Goal: Communication & Community: Answer question/provide support

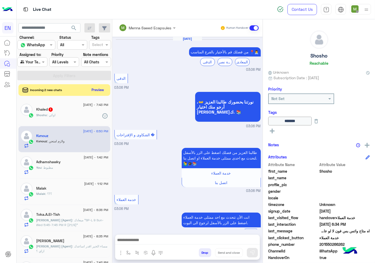
scroll to position [21, 0]
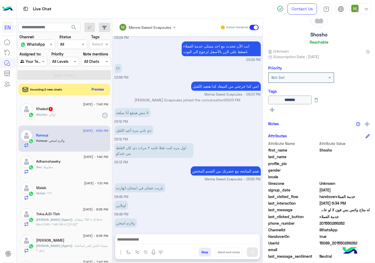
click at [65, 114] on div "Shosho : اوكي" at bounding box center [72, 116] width 72 height 9
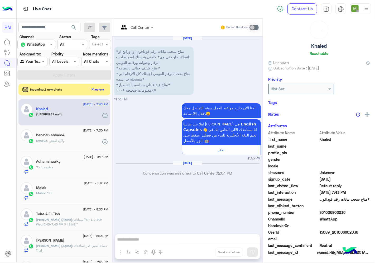
scroll to position [21, 0]
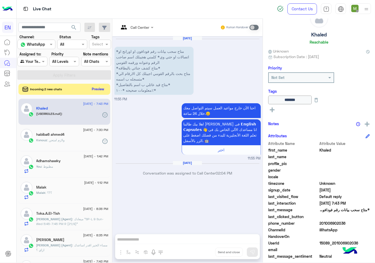
click at [98, 89] on button "Preview" at bounding box center [98, 88] width 16 height 7
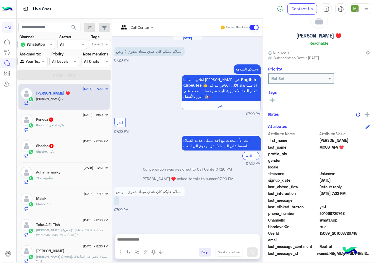
scroll to position [21, 0]
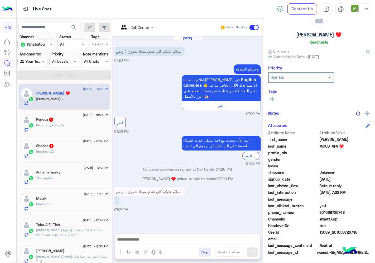
click at [273, 99] on icon at bounding box center [272, 99] width 5 height 5
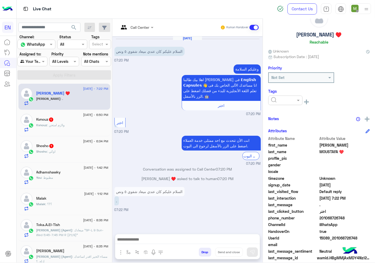
click at [284, 99] on input "text" at bounding box center [279, 101] width 16 height 6
click at [283, 113] on div "Solved" at bounding box center [285, 113] width 34 height 10
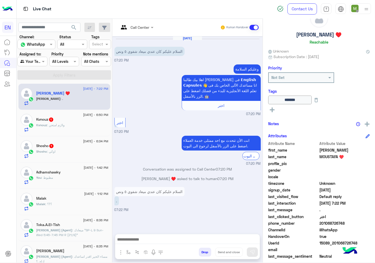
drag, startPoint x: 341, startPoint y: 221, endPoint x: 321, endPoint y: 223, distance: 20.4
click at [321, 223] on span "201068726748" at bounding box center [345, 223] width 50 height 6
copy span "01068726748"
click at [69, 125] on div "Kvnouz : ولازم امتحن" at bounding box center [72, 127] width 72 height 9
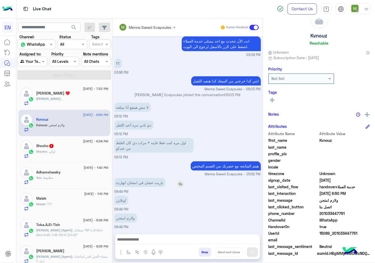
scroll to position [21, 0]
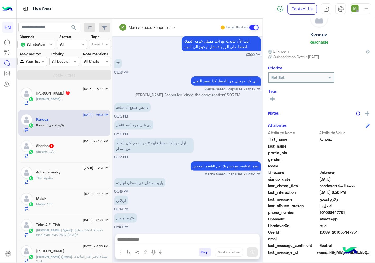
click at [321, 212] on span "201033447751" at bounding box center [345, 213] width 50 height 6
click at [321, 210] on span "201033447751" at bounding box center [345, 213] width 50 height 6
copy span "01033447751"
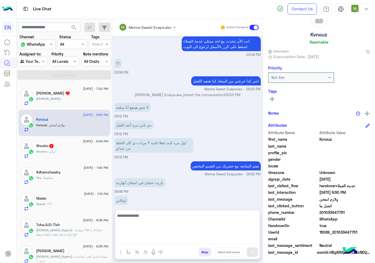
click at [199, 239] on textarea at bounding box center [187, 228] width 145 height 32
type textarea "*"
type textarea "**********"
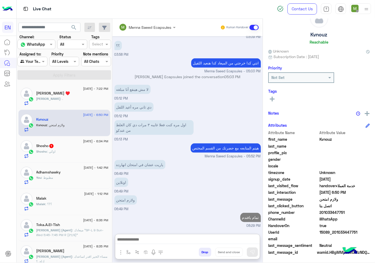
click at [86, 146] on div "Shosho 1" at bounding box center [72, 147] width 72 height 6
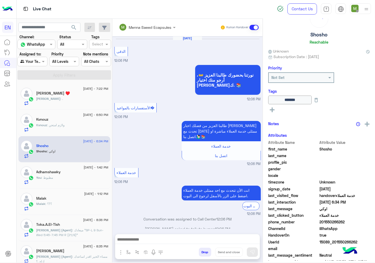
scroll to position [251, 0]
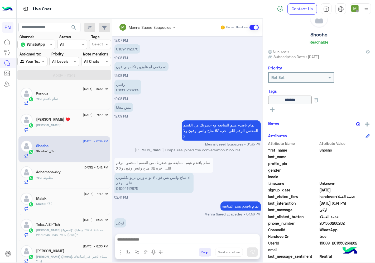
click at [85, 198] on div "Malak" at bounding box center [72, 199] width 72 height 6
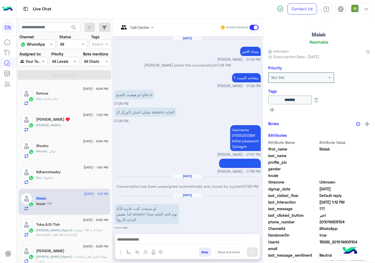
scroll to position [251, 0]
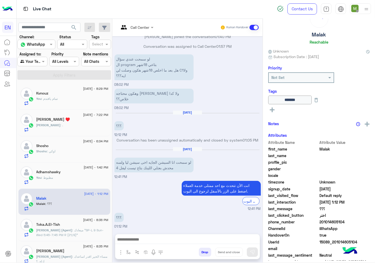
click at [67, 94] on div "Kvnouz" at bounding box center [72, 94] width 72 height 6
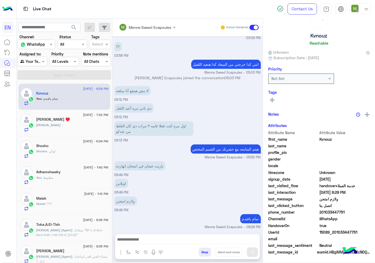
scroll to position [21, 0]
click at [42, 61] on span at bounding box center [44, 62] width 7 height 6
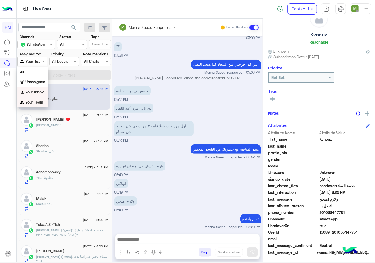
click at [38, 91] on b "Your Inbox" at bounding box center [34, 92] width 18 height 4
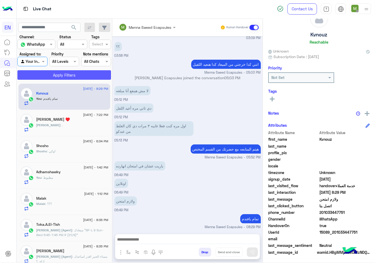
click at [57, 78] on button "Apply Filters" at bounding box center [64, 74] width 94 height 9
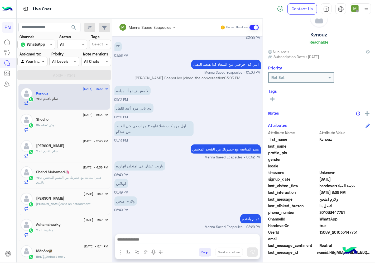
click at [45, 63] on span at bounding box center [44, 62] width 7 height 6
click at [44, 83] on b "Unassigned" at bounding box center [35, 81] width 20 height 4
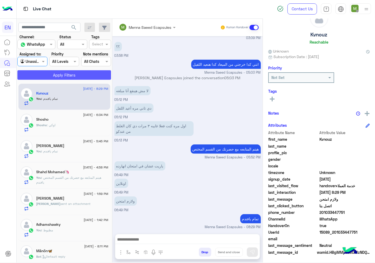
click at [52, 77] on button "Apply Filters" at bounding box center [64, 74] width 94 height 9
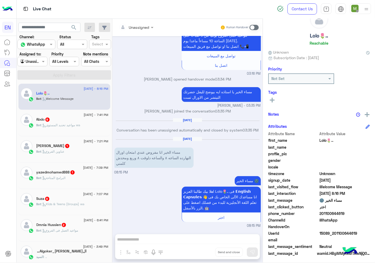
scroll to position [21, 0]
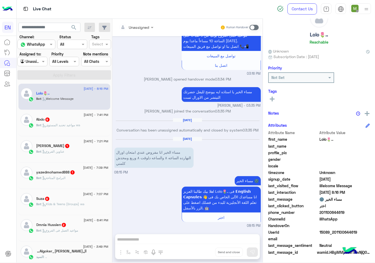
drag, startPoint x: 329, startPoint y: 208, endPoint x: 321, endPoint y: 212, distance: 9.9
click at [321, 212] on span "201100644619" at bounding box center [345, 213] width 50 height 6
copy span "01100644619"
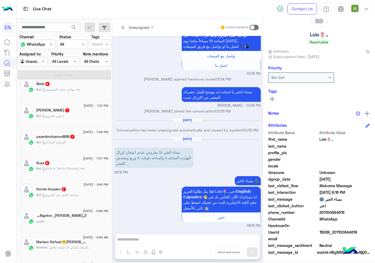
scroll to position [117, 0]
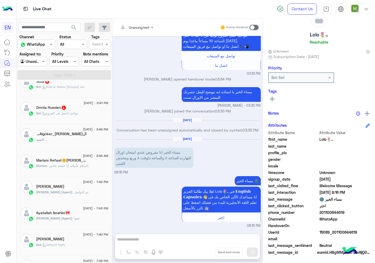
click at [64, 138] on div "السيد : .." at bounding box center [72, 141] width 72 height 9
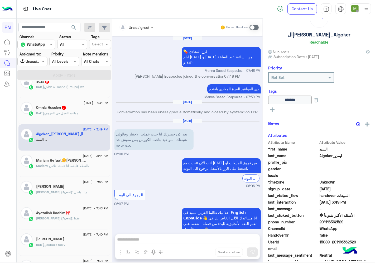
scroll to position [291, 0]
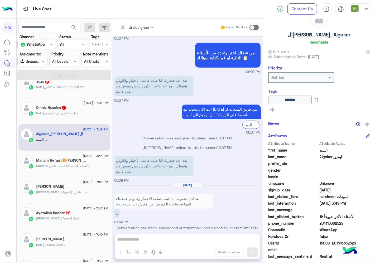
drag, startPoint x: 352, startPoint y: 222, endPoint x: 320, endPoint y: 222, distance: 32.2
click at [320, 222] on span "201116362529" at bounding box center [345, 223] width 50 height 6
copy span "01116362529"
click at [226, 235] on div "Unassigned Human Handover [DATE] 💊 فرع المعادي ايام [DATE] و [DATE] من الساعة ١…" at bounding box center [187, 142] width 150 height 246
click at [253, 27] on span at bounding box center [254, 27] width 9 height 5
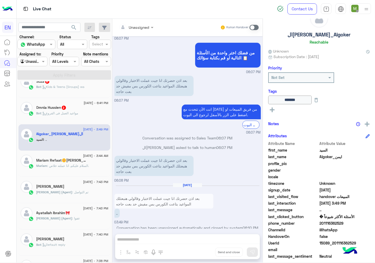
scroll to position [301, 0]
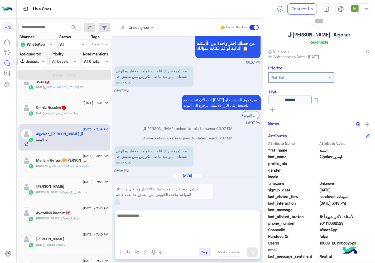
click at [220, 240] on textarea at bounding box center [187, 228] width 145 height 32
type textarea "*"
type textarea "**********"
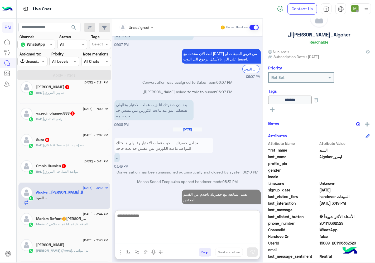
scroll to position [59, 0]
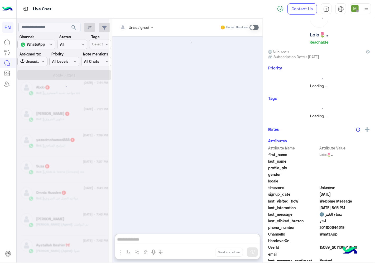
click at [86, 168] on div at bounding box center [63, 133] width 92 height 263
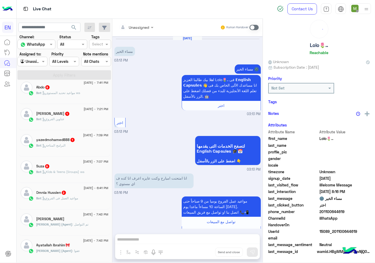
scroll to position [171, 0]
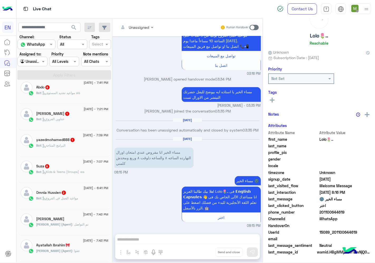
click at [87, 202] on div "Bot : مواعيد العمل فى الفروع" at bounding box center [72, 200] width 72 height 9
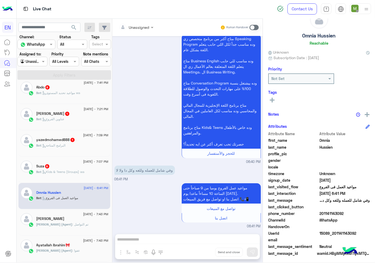
scroll to position [21, 0]
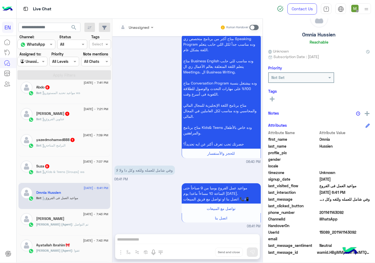
click at [140, 27] on input "text" at bounding box center [129, 28] width 21 height 6
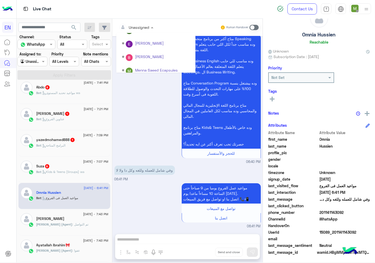
scroll to position [87, 0]
click at [137, 54] on div "Sales Team" at bounding box center [155, 55] width 79 height 10
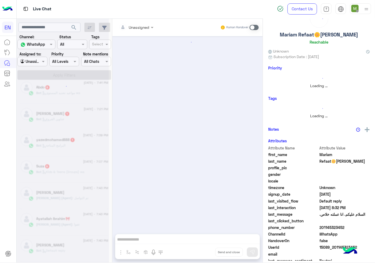
scroll to position [203, 0]
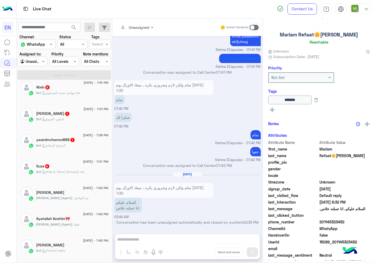
click at [70, 171] on span ": Kids & Teens (Groups) wa" at bounding box center [62, 172] width 43 height 4
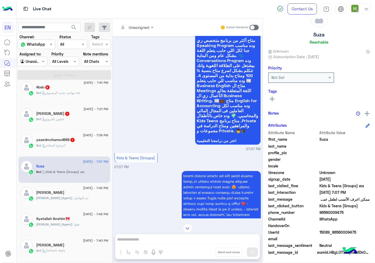
scroll to position [455, 0]
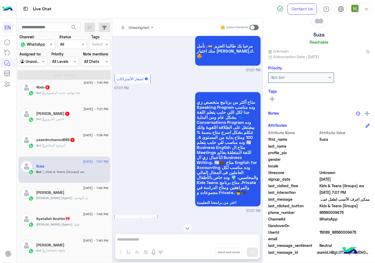
click at [138, 27] on input "text" at bounding box center [129, 28] width 21 height 6
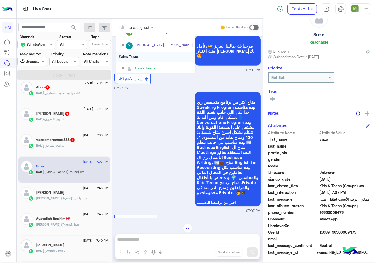
scroll to position [87, 0]
click at [136, 53] on div "Sales Team" at bounding box center [155, 55] width 79 height 10
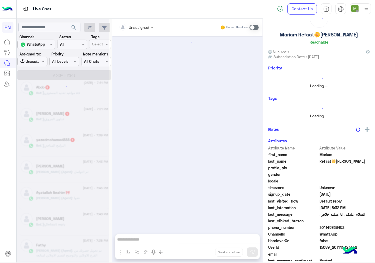
scroll to position [203, 0]
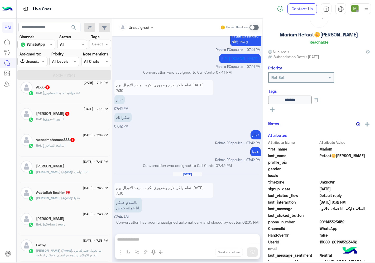
click at [91, 143] on div "Bot : البرامج المتاحة" at bounding box center [72, 147] width 72 height 9
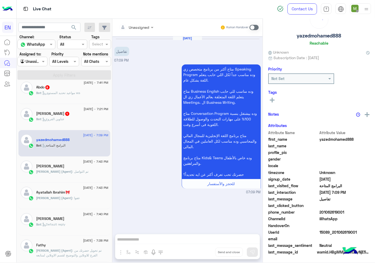
click at [143, 27] on div at bounding box center [136, 27] width 40 height 6
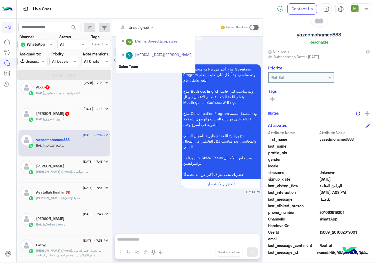
scroll to position [87, 0]
click at [131, 53] on div "Sales Team" at bounding box center [155, 55] width 79 height 10
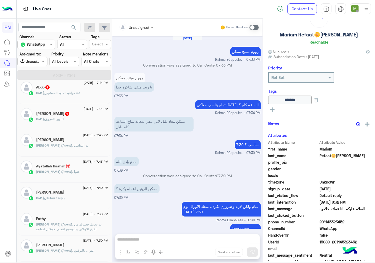
scroll to position [203, 0]
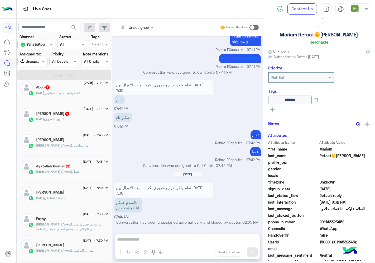
click at [90, 119] on div "Bot : عناوين الفروع" at bounding box center [72, 121] width 72 height 9
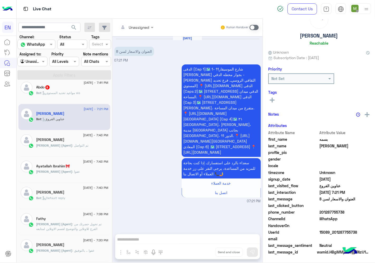
scroll to position [21, 0]
click at [143, 26] on div at bounding box center [136, 27] width 40 height 6
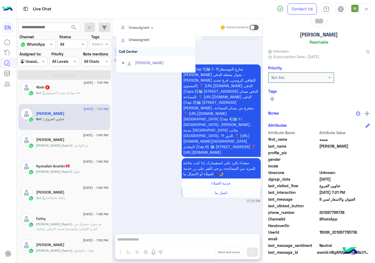
scroll to position [87, 0]
click at [135, 54] on div "Sales Team" at bounding box center [155, 55] width 79 height 10
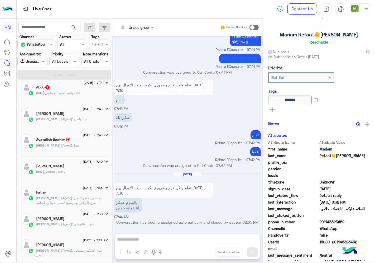
scroll to position [29, 0]
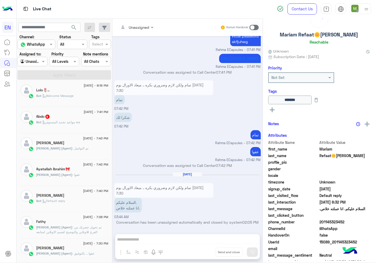
click at [95, 117] on div "Abdo 9" at bounding box center [72, 117] width 72 height 6
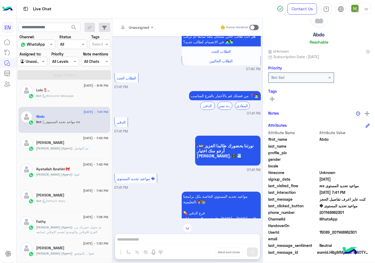
click at [137, 27] on input "text" at bounding box center [129, 28] width 21 height 6
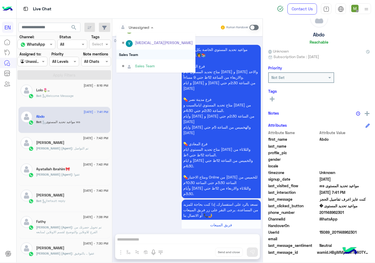
click at [133, 52] on div "Sales Team" at bounding box center [155, 55] width 79 height 10
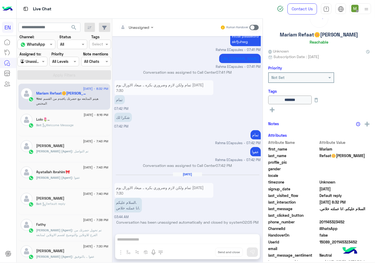
click at [79, 121] on div "Lolo🌷.." at bounding box center [72, 120] width 72 height 6
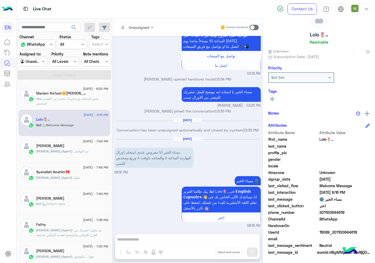
click at [36, 63] on div at bounding box center [32, 61] width 29 height 6
drag, startPoint x: 33, startPoint y: 93, endPoint x: 51, endPoint y: 77, distance: 24.7
click at [33, 93] on b "Your Inbox" at bounding box center [34, 92] width 18 height 4
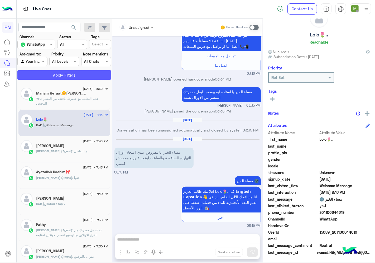
click at [52, 76] on button "Apply Filters" at bounding box center [64, 74] width 94 height 9
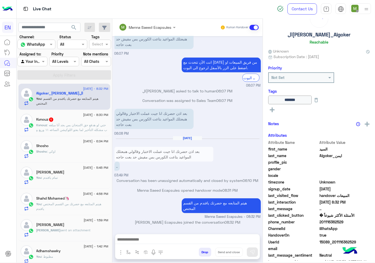
click at [35, 61] on div at bounding box center [32, 61] width 29 height 6
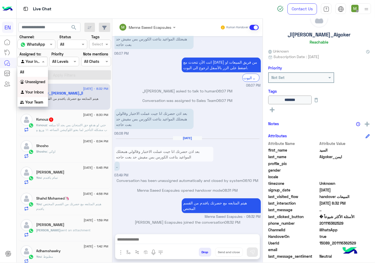
drag, startPoint x: 41, startPoint y: 81, endPoint x: 50, endPoint y: 73, distance: 12.7
click at [41, 82] on b "Unassigned" at bounding box center [35, 81] width 20 height 4
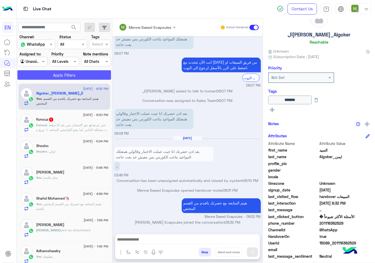
click at [58, 71] on button "Apply Filters" at bounding box center [64, 74] width 94 height 9
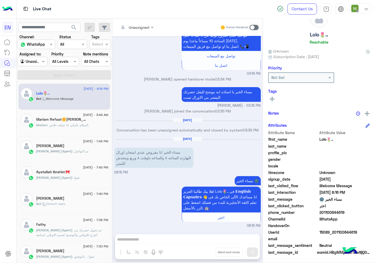
click at [85, 122] on div "Mariam Refaat🌼[PERSON_NAME]" at bounding box center [72, 120] width 72 height 6
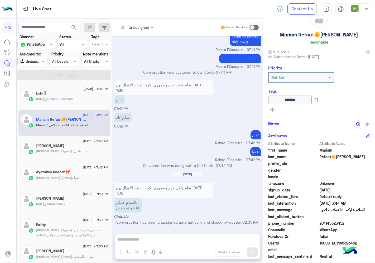
click at [64, 94] on div "Lolo🌷.." at bounding box center [72, 94] width 72 height 6
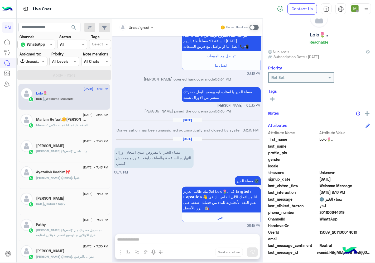
drag, startPoint x: 348, startPoint y: 210, endPoint x: 321, endPoint y: 212, distance: 27.8
click at [321, 212] on span "201100644619" at bounding box center [345, 213] width 50 height 6
copy span "01100644619"
click at [274, 98] on rect at bounding box center [272, 98] width 5 height 1
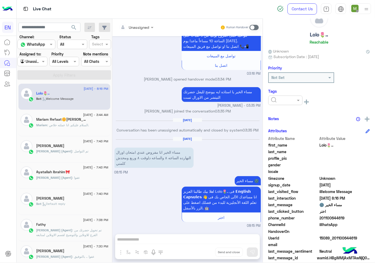
click at [281, 98] on input "text" at bounding box center [279, 101] width 16 height 6
click at [282, 112] on span "Solved" at bounding box center [277, 113] width 12 height 4
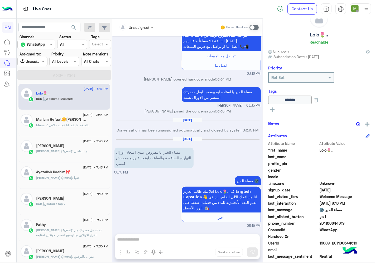
click at [42, 61] on span at bounding box center [44, 62] width 7 height 6
click at [38, 90] on b "Your Inbox" at bounding box center [34, 92] width 18 height 4
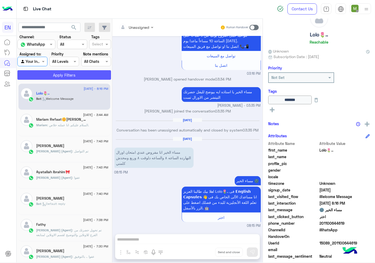
click at [66, 73] on button "Apply Filters" at bounding box center [64, 74] width 94 height 9
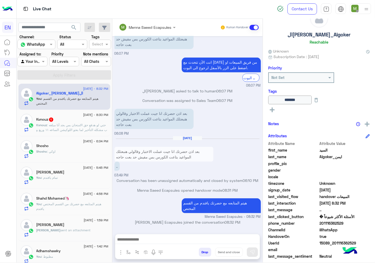
click at [69, 128] on span ": حتي لو هدفع حق الامتحان بس بجد أنا مبلغه ب مشكله التأخير لما بعتو اللوكيشن ال…" at bounding box center [71, 129] width 71 height 13
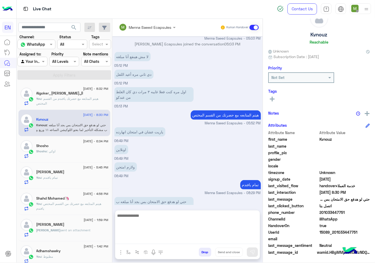
drag, startPoint x: 155, startPoint y: 237, endPoint x: 156, endPoint y: 233, distance: 4.8
click at [155, 237] on textarea at bounding box center [187, 228] width 145 height 32
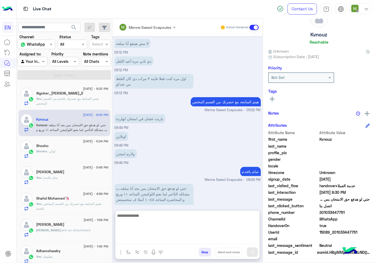
scroll to position [221, 0]
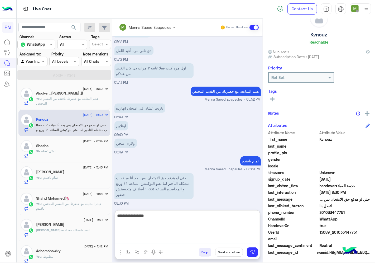
type textarea "**********"
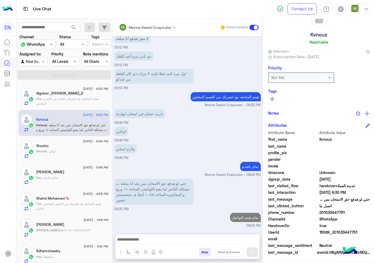
click at [35, 62] on div at bounding box center [32, 61] width 29 height 6
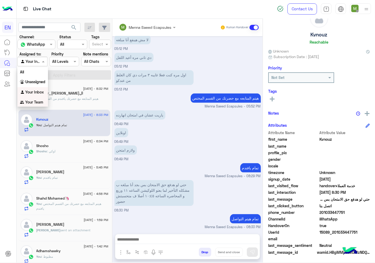
click at [38, 100] on b "Your Team" at bounding box center [34, 102] width 18 height 4
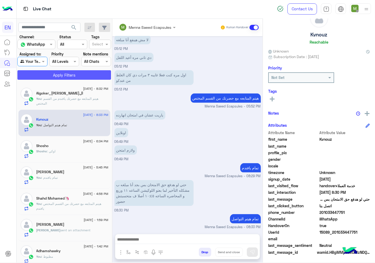
click at [57, 77] on button "Apply Filters" at bounding box center [64, 74] width 94 height 9
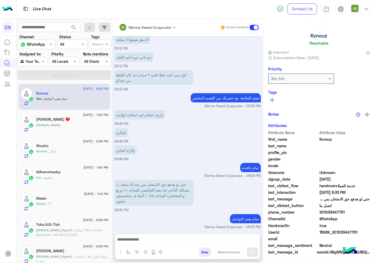
scroll to position [21, 0]
click at [65, 124] on div "[PERSON_NAME] : ." at bounding box center [72, 127] width 72 height 9
